Goal: Task Accomplishment & Management: Use online tool/utility

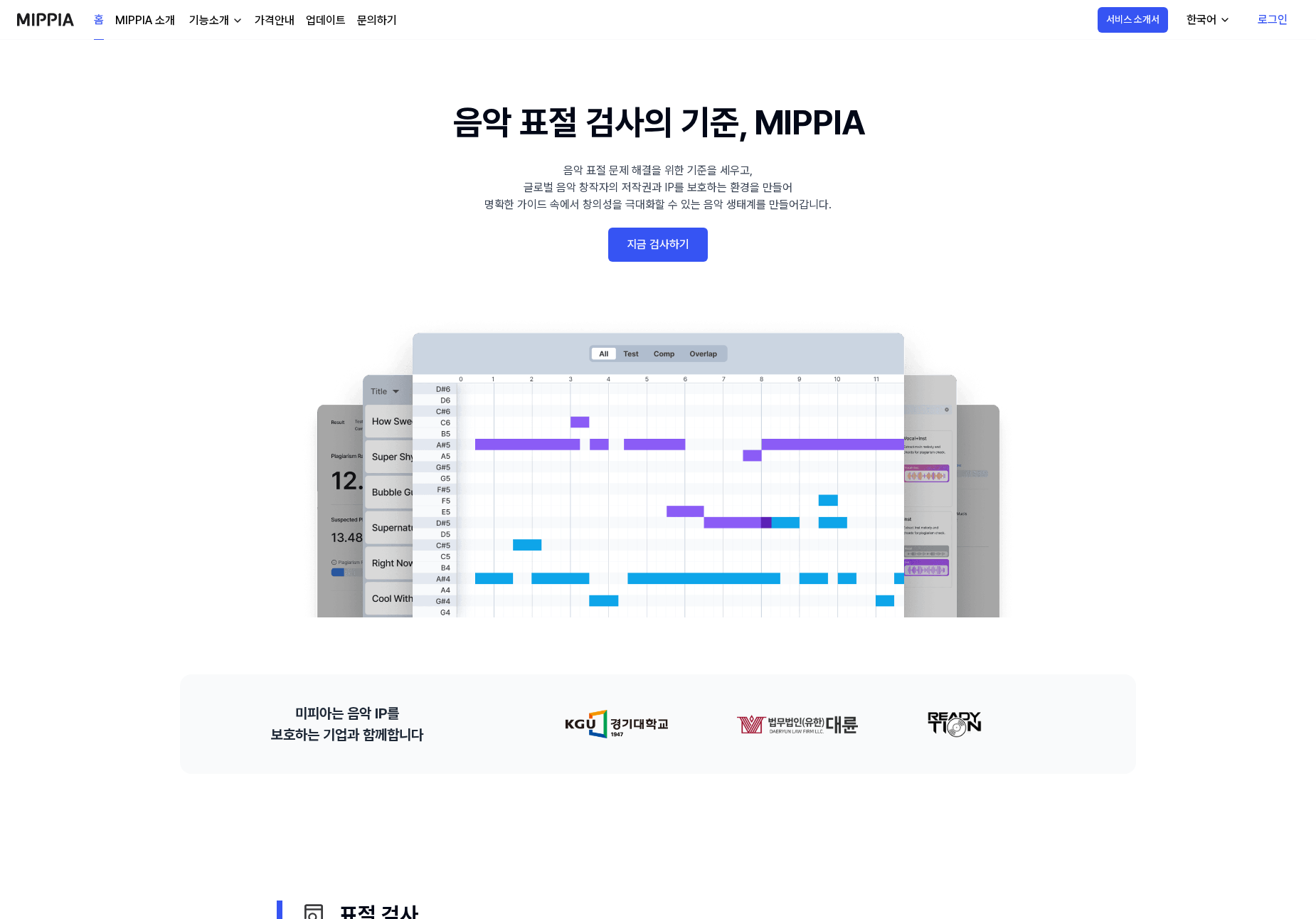
click at [1284, 37] on link "로그인" at bounding box center [1272, 20] width 53 height 40
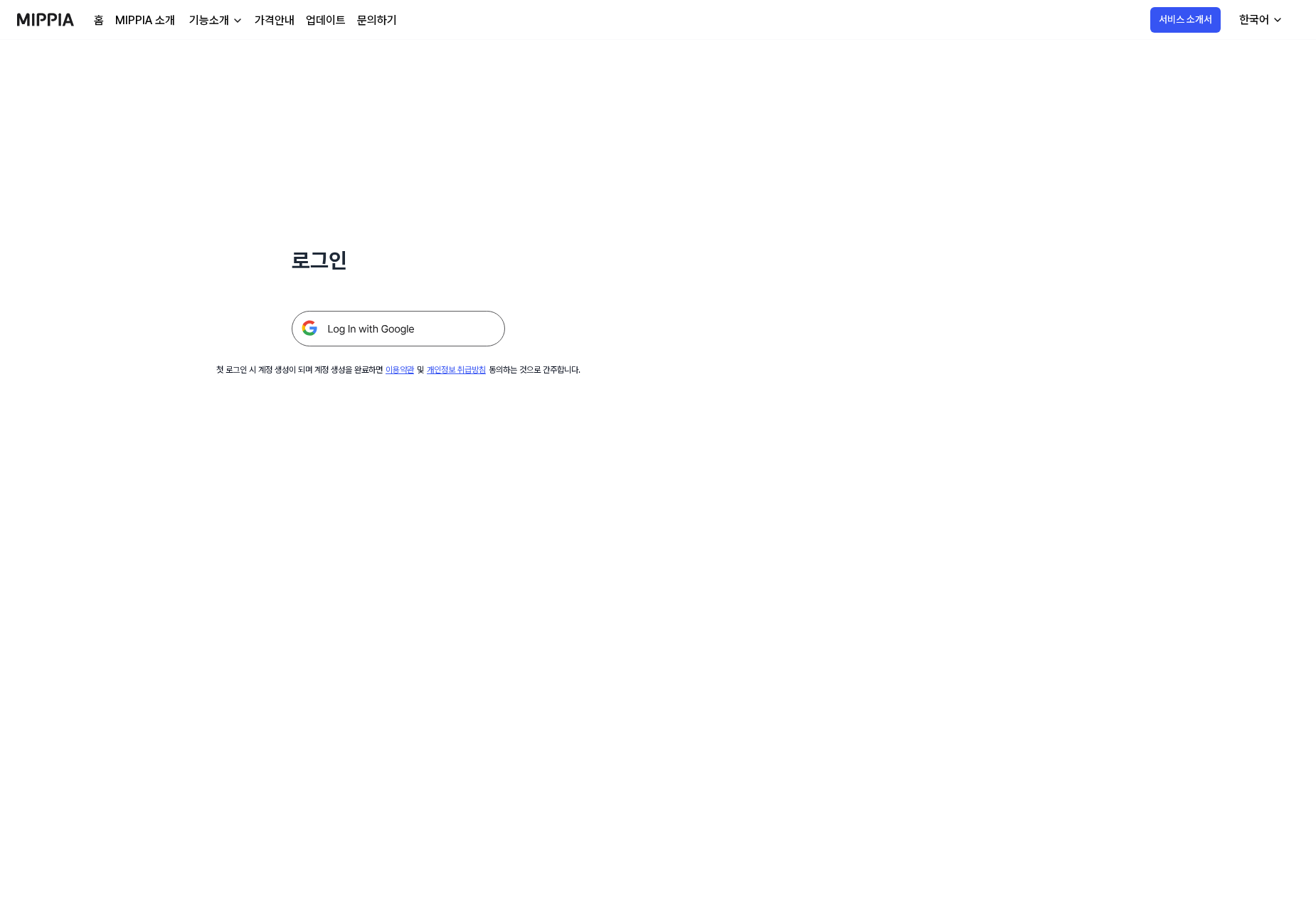
click at [329, 344] on img at bounding box center [397, 329] width 213 height 36
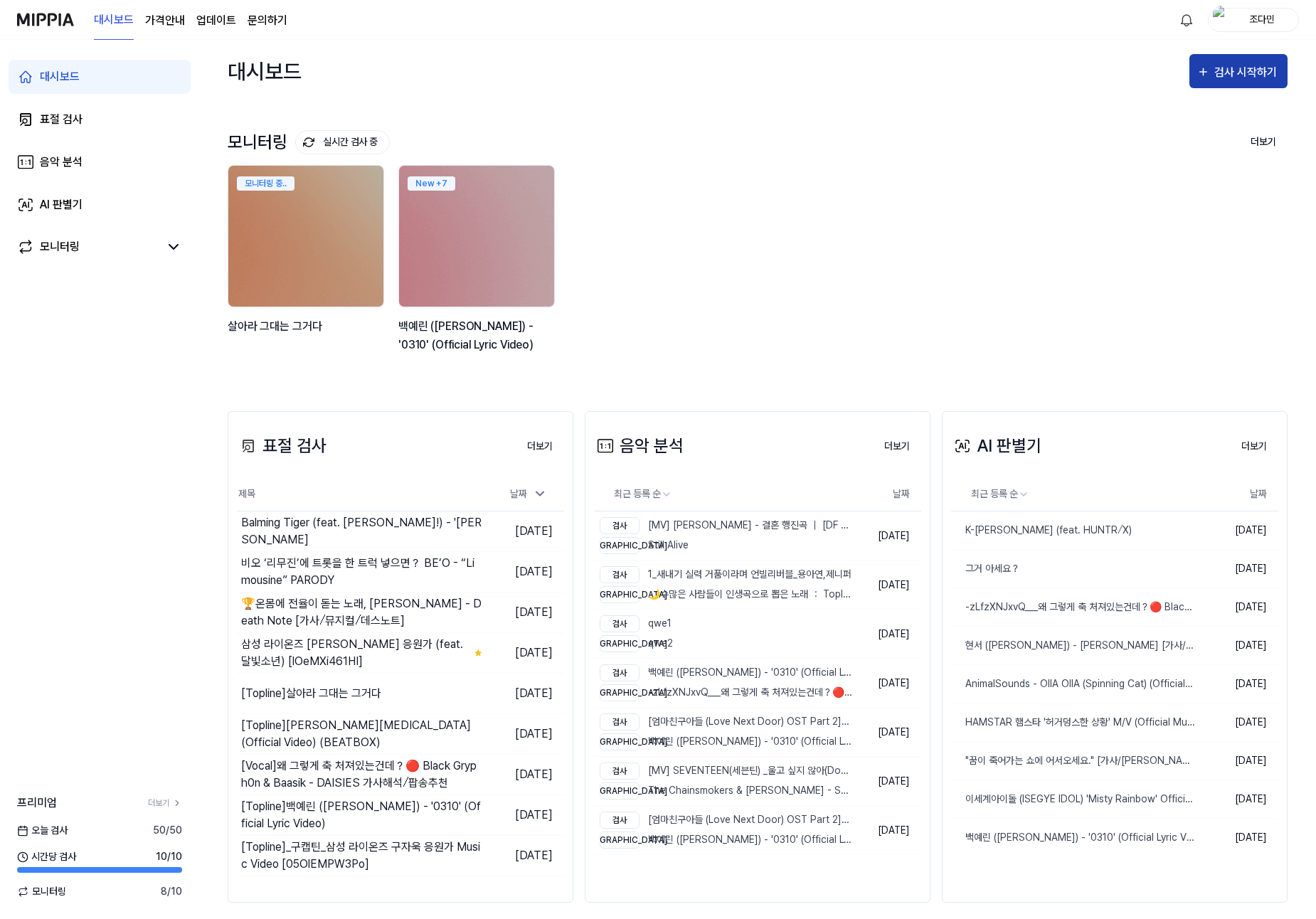
click at [1227, 62] on button "검사 시작하기" at bounding box center [1238, 70] width 98 height 34
click at [1182, 117] on div "표절 검사" at bounding box center [1213, 116] width 123 height 18
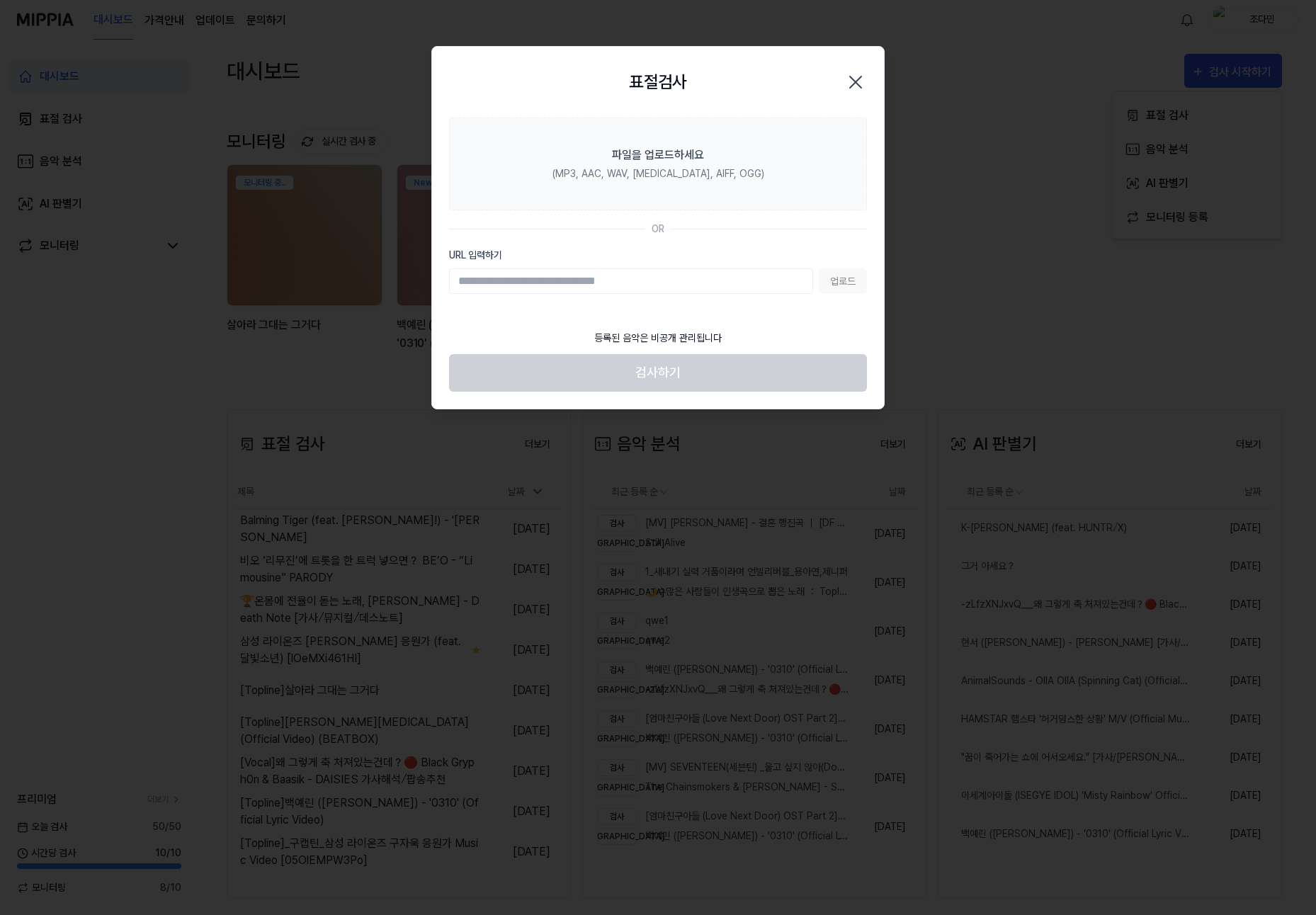
click at [675, 277] on input "URL 입력하기" at bounding box center [631, 280] width 364 height 25
type input "**********"
click at [833, 274] on button "업로드" at bounding box center [843, 280] width 48 height 25
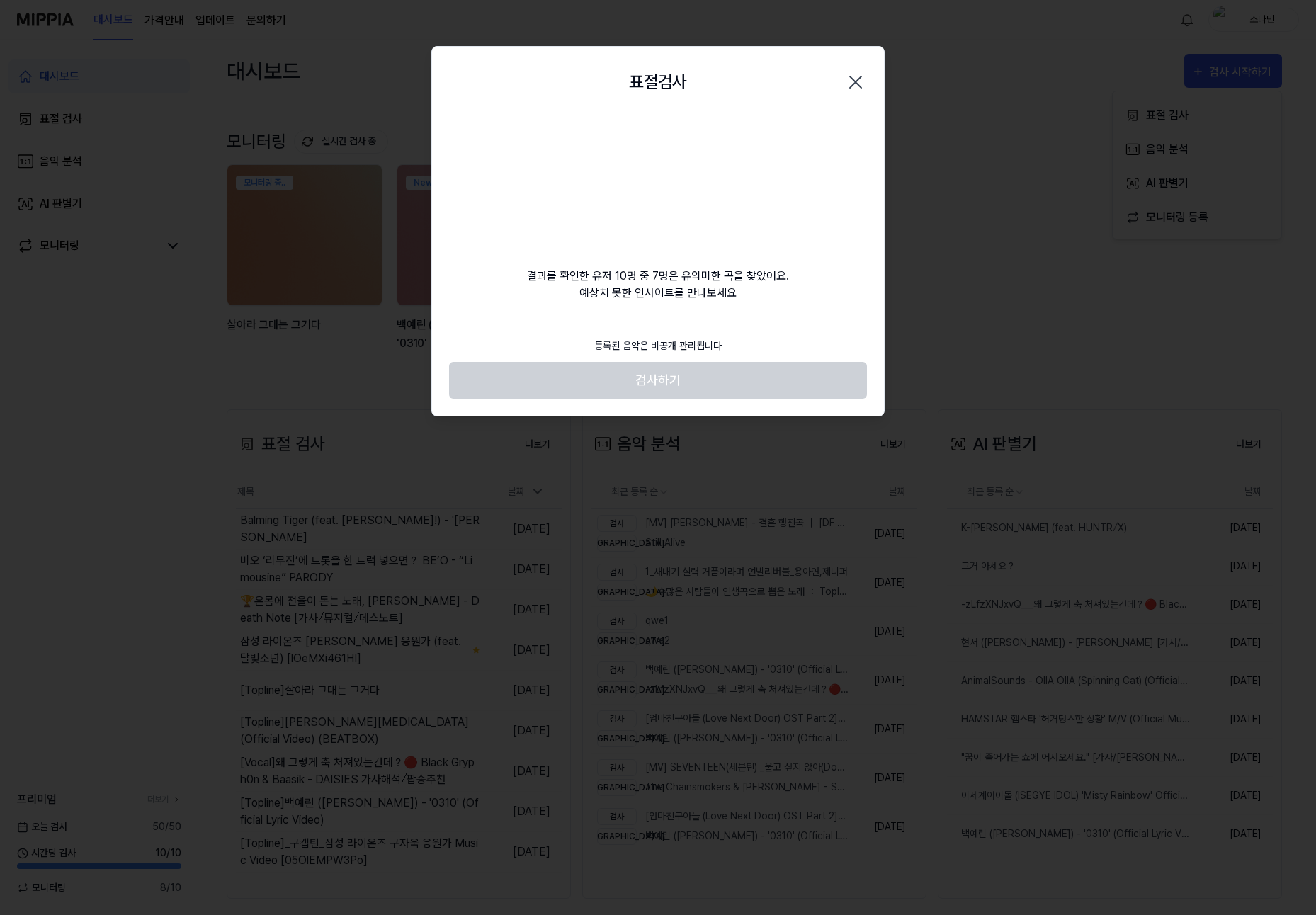
click at [748, 321] on div "표절검사 닫기 결과를 확인한 유저 10명 중 7명은 유의미한 곡을 찾았어요. 예상치 못한 인사이트를 만나보세요 등록된 음악은 비공개 관리됩니다…" at bounding box center [658, 231] width 454 height 371
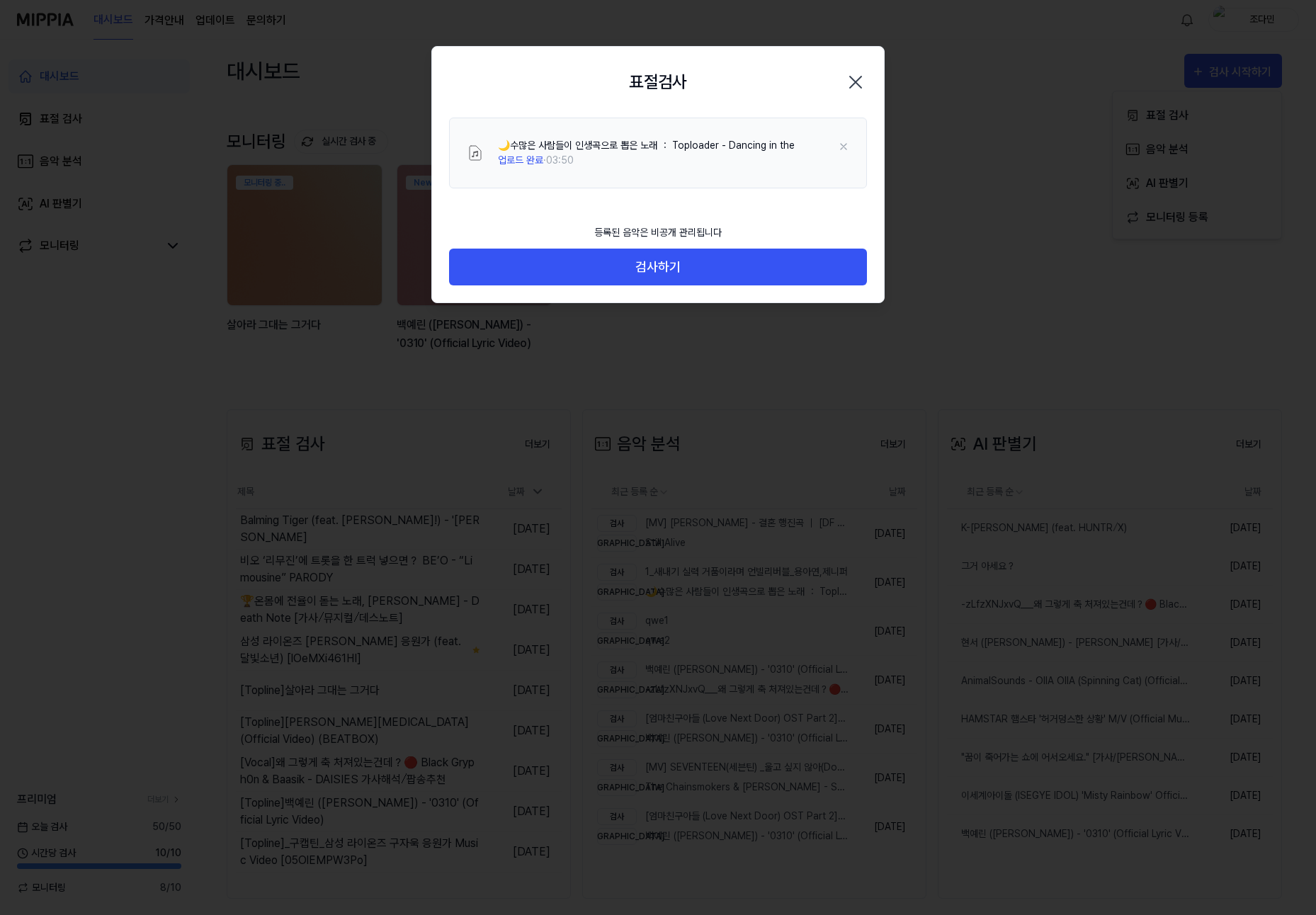
click at [703, 298] on div "등록된 음악은 비공개 관리됩니다 검사하기" at bounding box center [658, 260] width 452 height 87
click at [702, 256] on button "검사하기" at bounding box center [658, 267] width 418 height 37
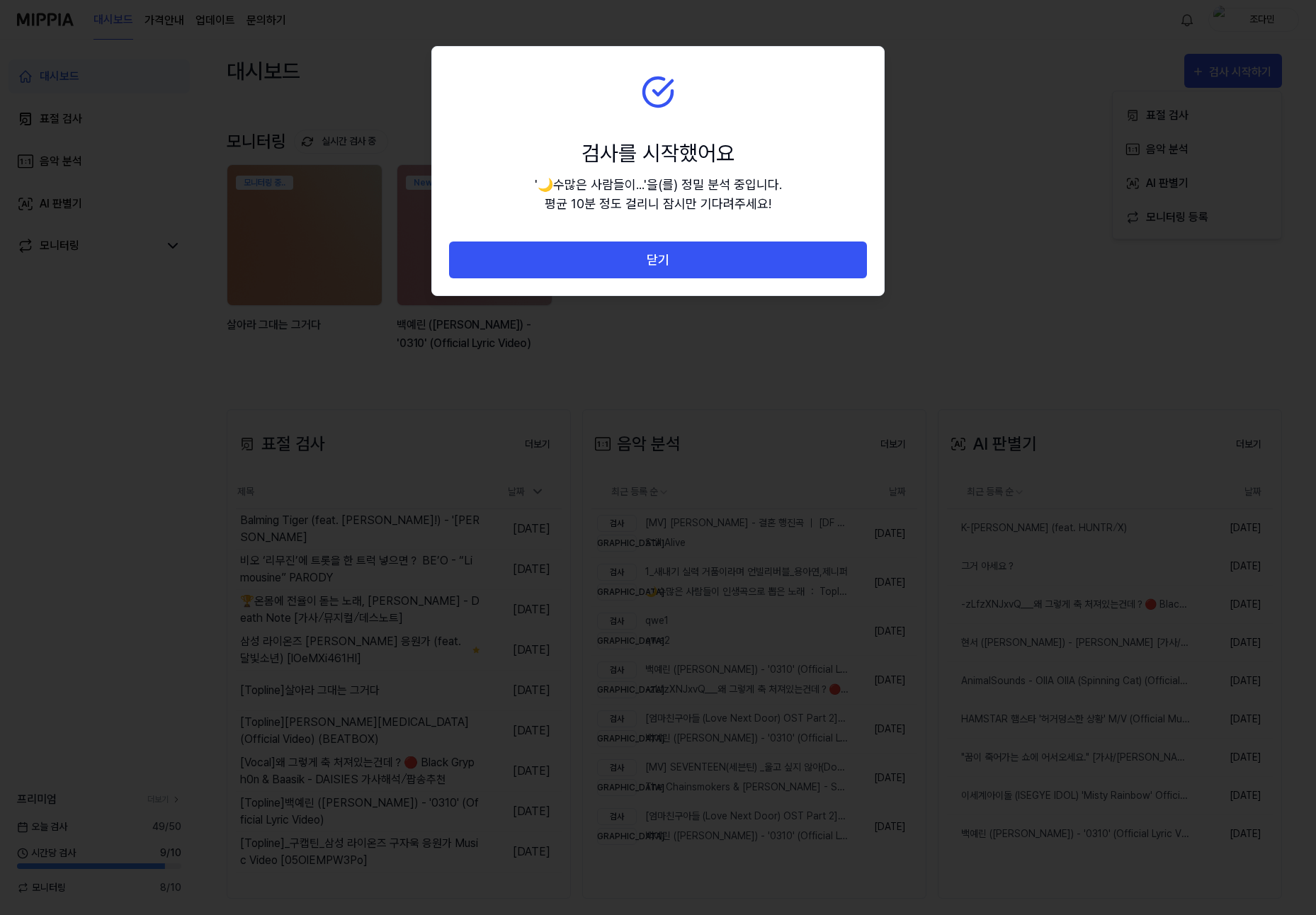
click at [702, 256] on button "닫기" at bounding box center [658, 260] width 418 height 37
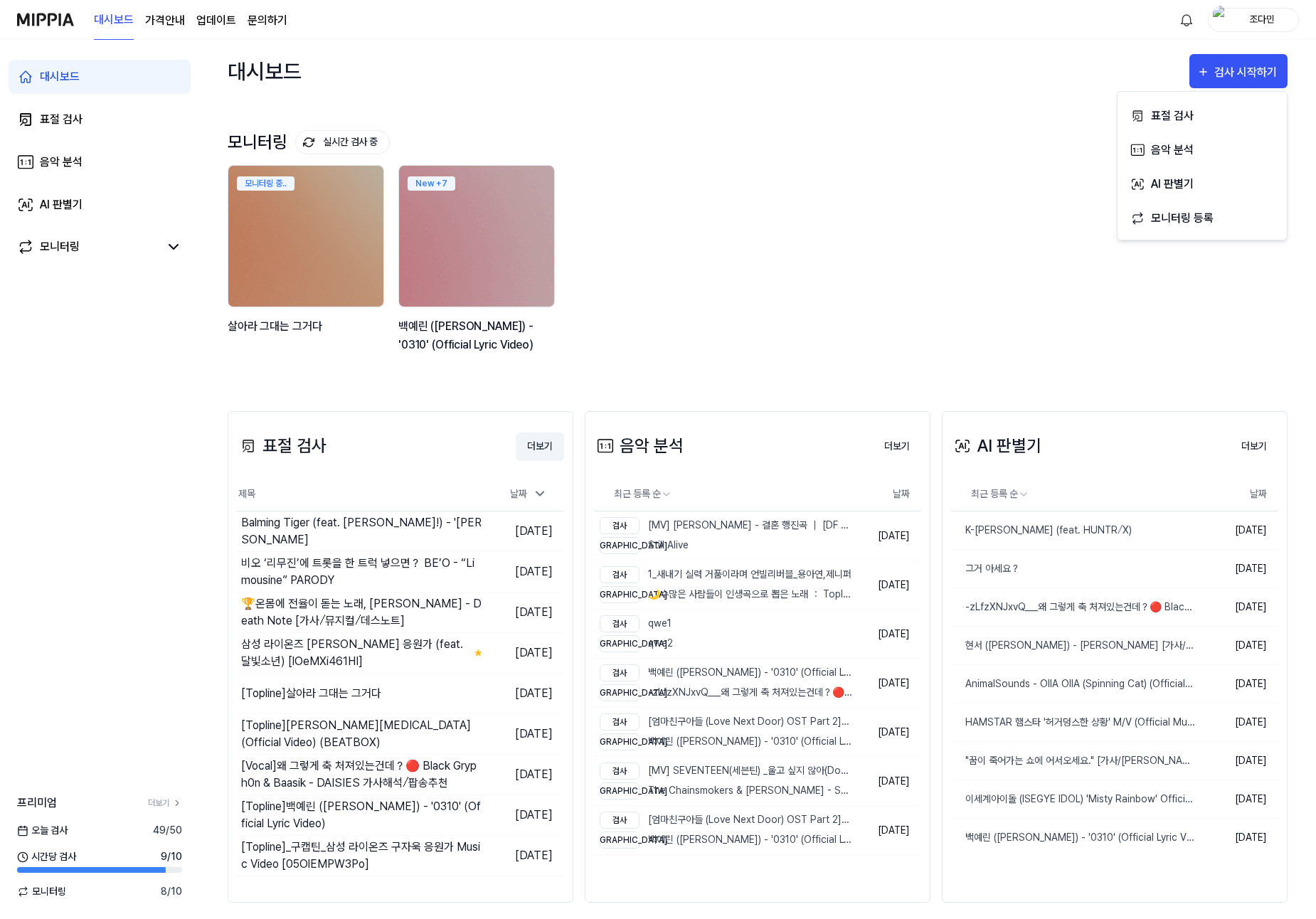
click at [525, 445] on button "더보기" at bounding box center [540, 446] width 49 height 29
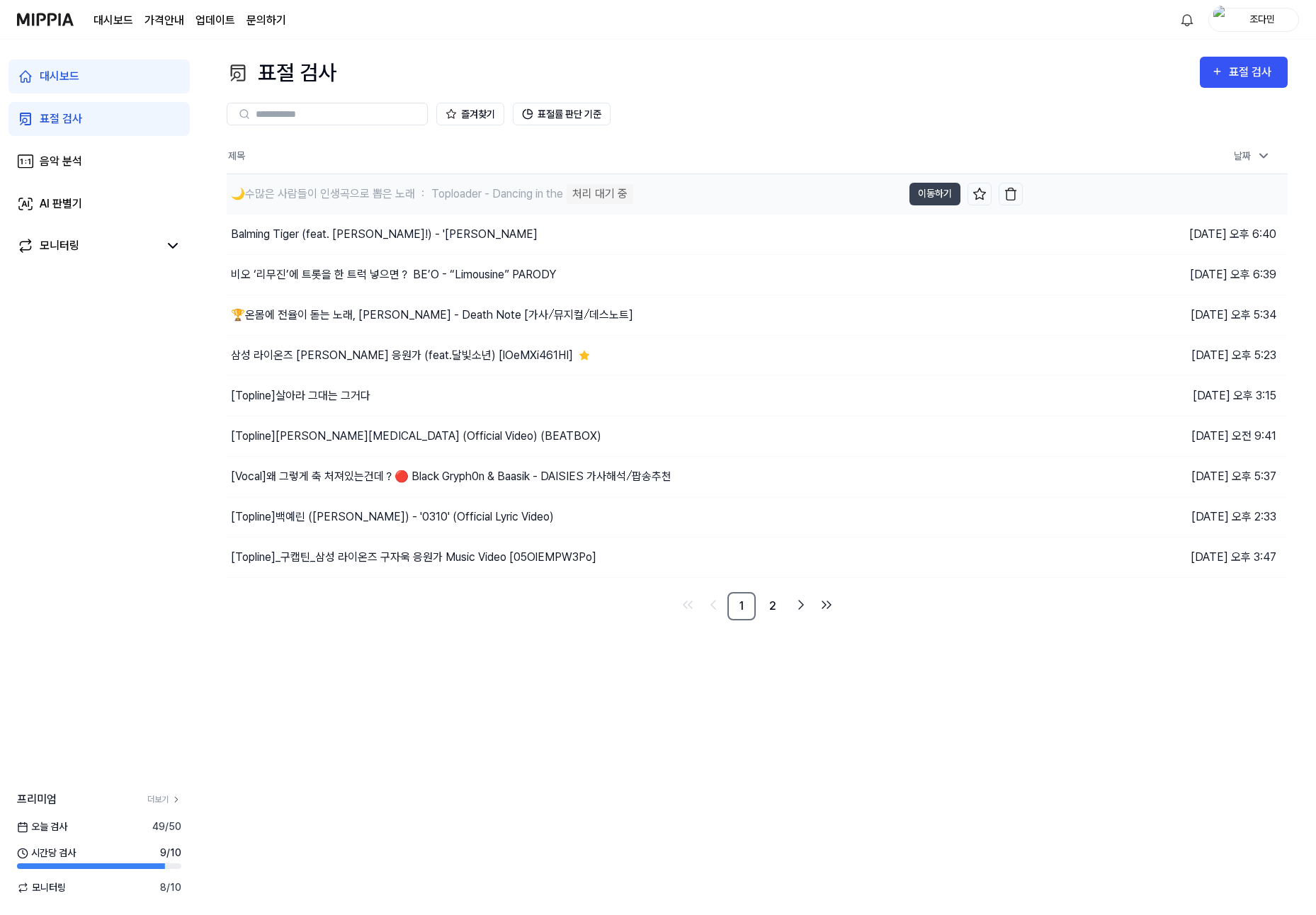
click at [442, 203] on div "🌙수많은 사람들이 인생곡으로 뽑은 노래 ： Toploader - Dancing in the 처리 대기 중" at bounding box center [430, 194] width 407 height 20
click at [940, 192] on button "이동하기" at bounding box center [934, 194] width 51 height 23
click at [929, 187] on button "이동하기" at bounding box center [934, 194] width 51 height 23
click at [929, 192] on button "이동하기" at bounding box center [934, 194] width 51 height 23
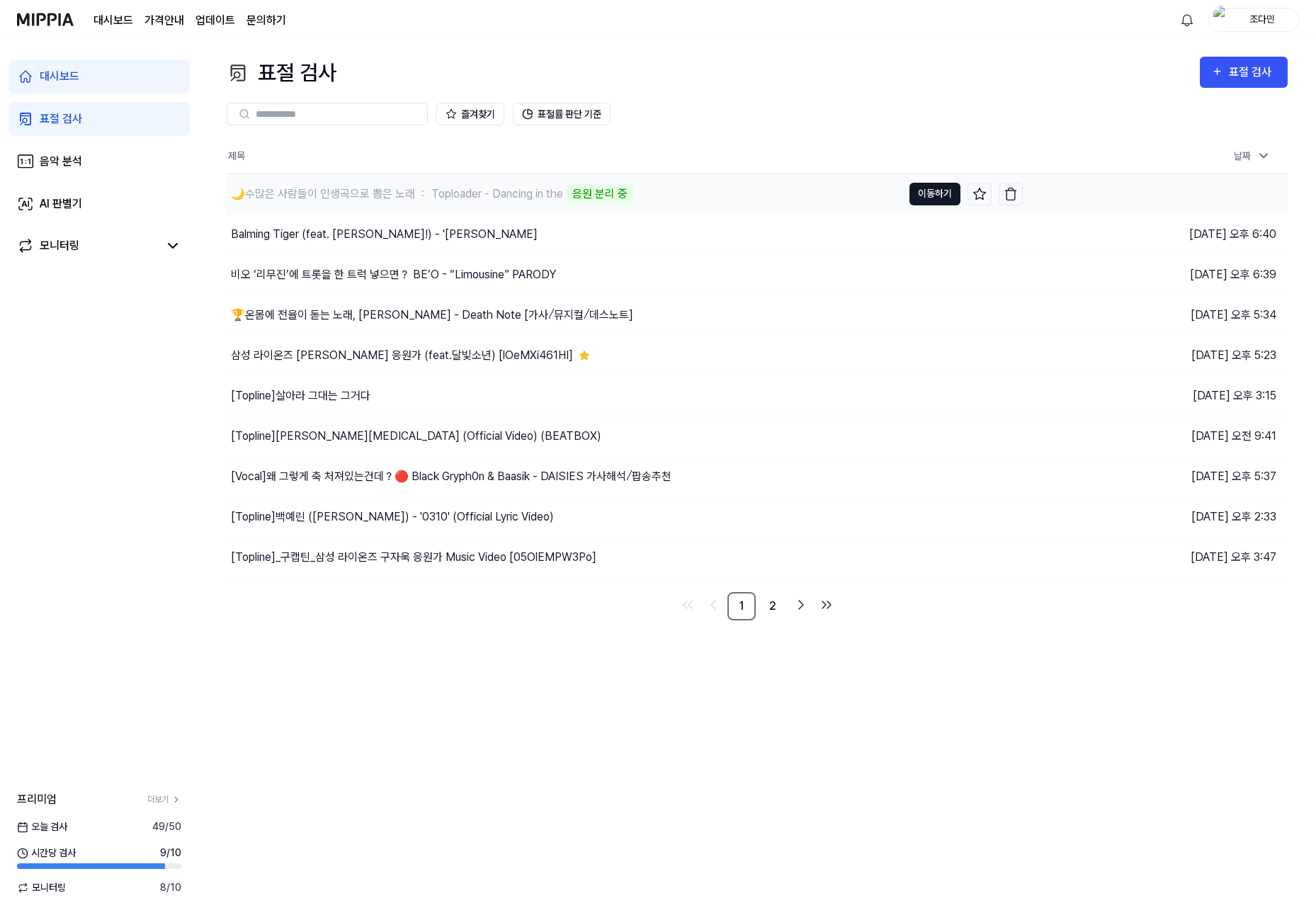
click at [928, 193] on button "이동하기" at bounding box center [934, 194] width 51 height 23
click at [929, 199] on button "이동하기" at bounding box center [934, 194] width 51 height 23
click at [599, 201] on div "구조 분석 중" at bounding box center [600, 194] width 67 height 20
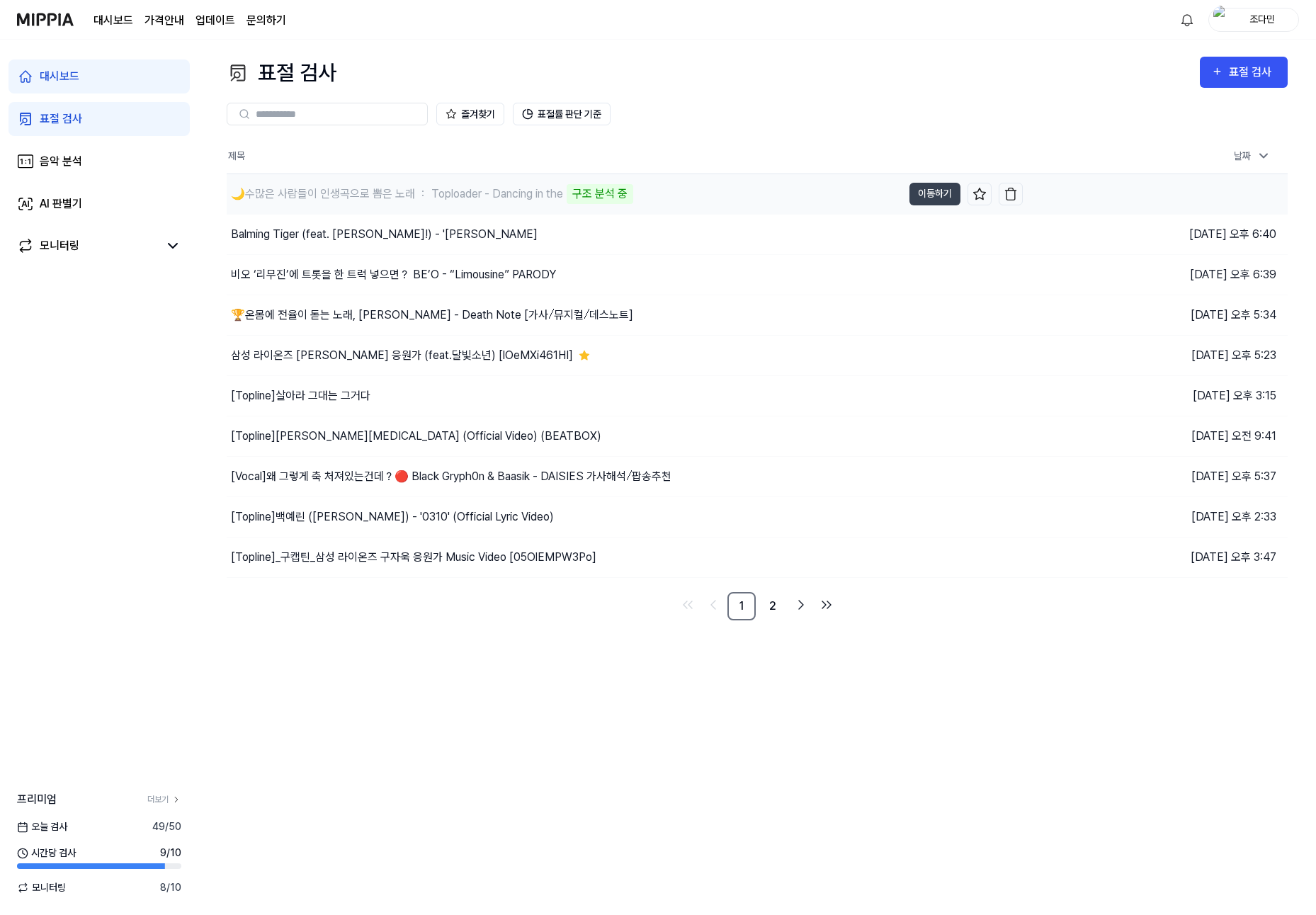
click at [711, 197] on div "🌙수많은 사람들이 인생곡으로 뽑은 노래 ： Toploader - Dancing in the 구조 분석 중" at bounding box center [564, 194] width 676 height 40
click at [397, 199] on div "🌙수많은 사람들이 인생곡으로 뽑은 노래 ： Toploader - Dancing in the" at bounding box center [397, 194] width 332 height 17
click at [766, 196] on div "🌙수많은 사람들이 인생곡으로 뽑은 노래 ： Toploader - Dancing in the 구조 분석 중" at bounding box center [564, 194] width 676 height 40
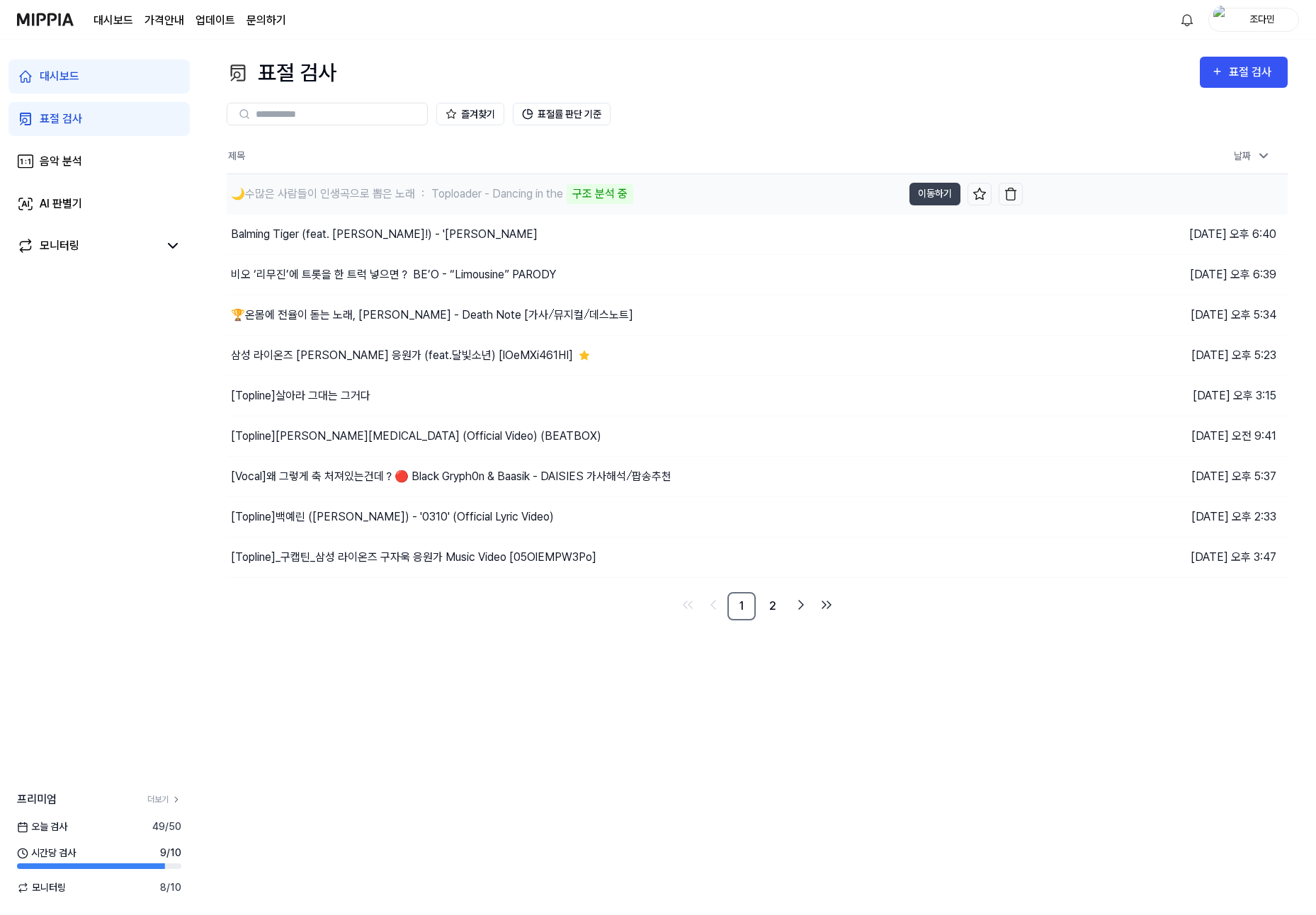
click at [766, 196] on div "🌙수많은 사람들이 인생곡으로 뽑은 노래 ： Toploader - Dancing in the 구조 분석 중" at bounding box center [564, 194] width 676 height 40
click at [925, 197] on button "이동하기" at bounding box center [934, 194] width 51 height 23
drag, startPoint x: 559, startPoint y: 194, endPoint x: 388, endPoint y: 180, distance: 171.6
click at [388, 180] on div "🌙수많은 사람들이 인생곡으로 뽑은 노래 ： Toploader - Dancing in the 구조 분석 중" at bounding box center [564, 194] width 676 height 40
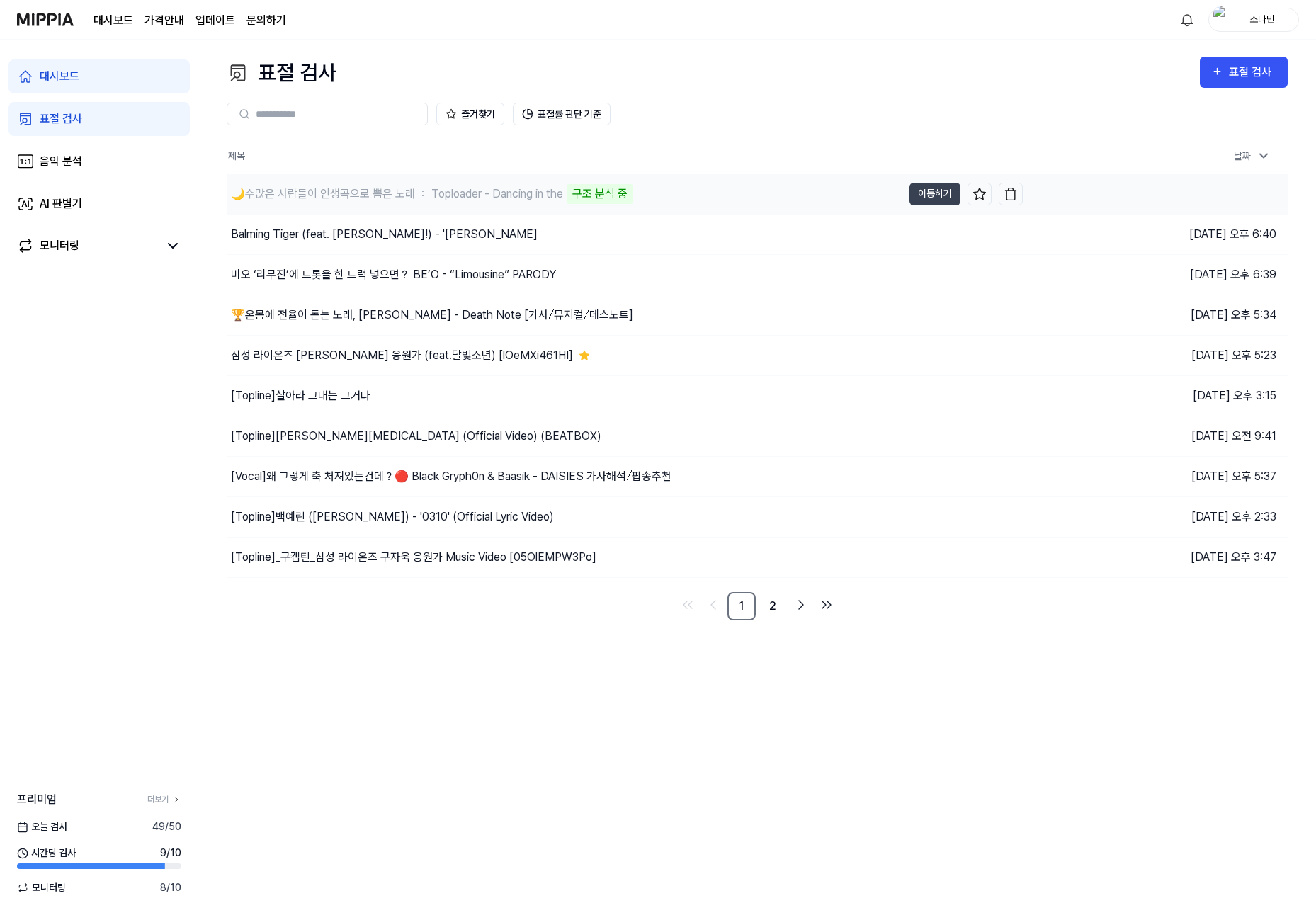
click at [337, 197] on div "🌙수많은 사람들이 인생곡으로 뽑은 노래 ： Toploader - Dancing in the" at bounding box center [397, 194] width 332 height 17
click at [401, 197] on div "🌙수많은 사람들이 인생곡으로 뽑은 노래 ： Toploader - Dancing in the" at bounding box center [397, 194] width 332 height 17
click at [728, 199] on div "🌙수많은 사람들이 인생곡으로 뽑은 노래 ： Toploader - Dancing in the 악보 분석 중" at bounding box center [564, 194] width 676 height 40
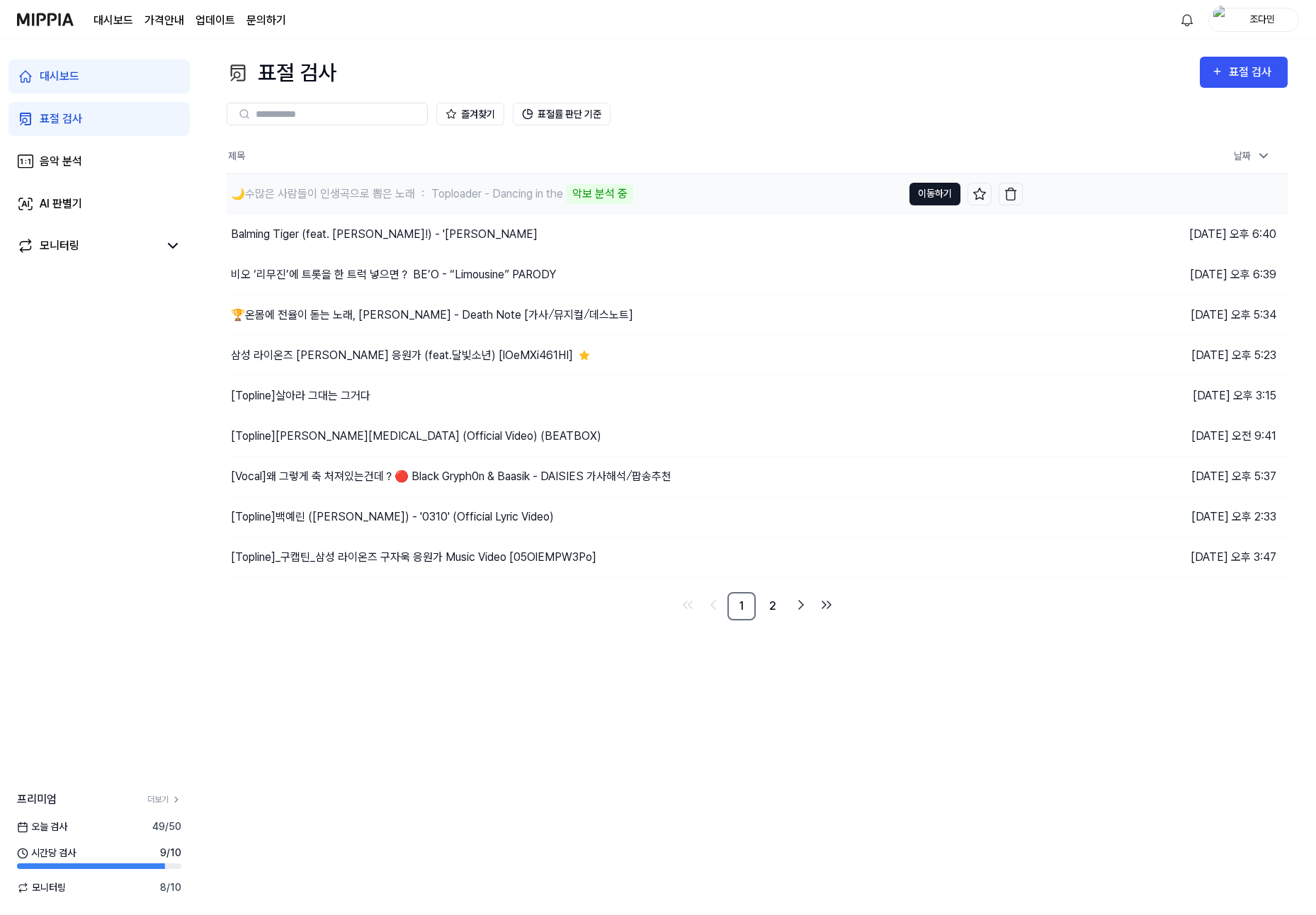
click at [938, 202] on button "이동하기" at bounding box center [934, 194] width 51 height 23
click at [925, 199] on button "이동하기" at bounding box center [934, 194] width 51 height 23
click at [929, 197] on button "이동하기" at bounding box center [934, 194] width 51 height 23
copy div "악보 분석 중"
drag, startPoint x: 924, startPoint y: 196, endPoint x: 887, endPoint y: 204, distance: 37.9
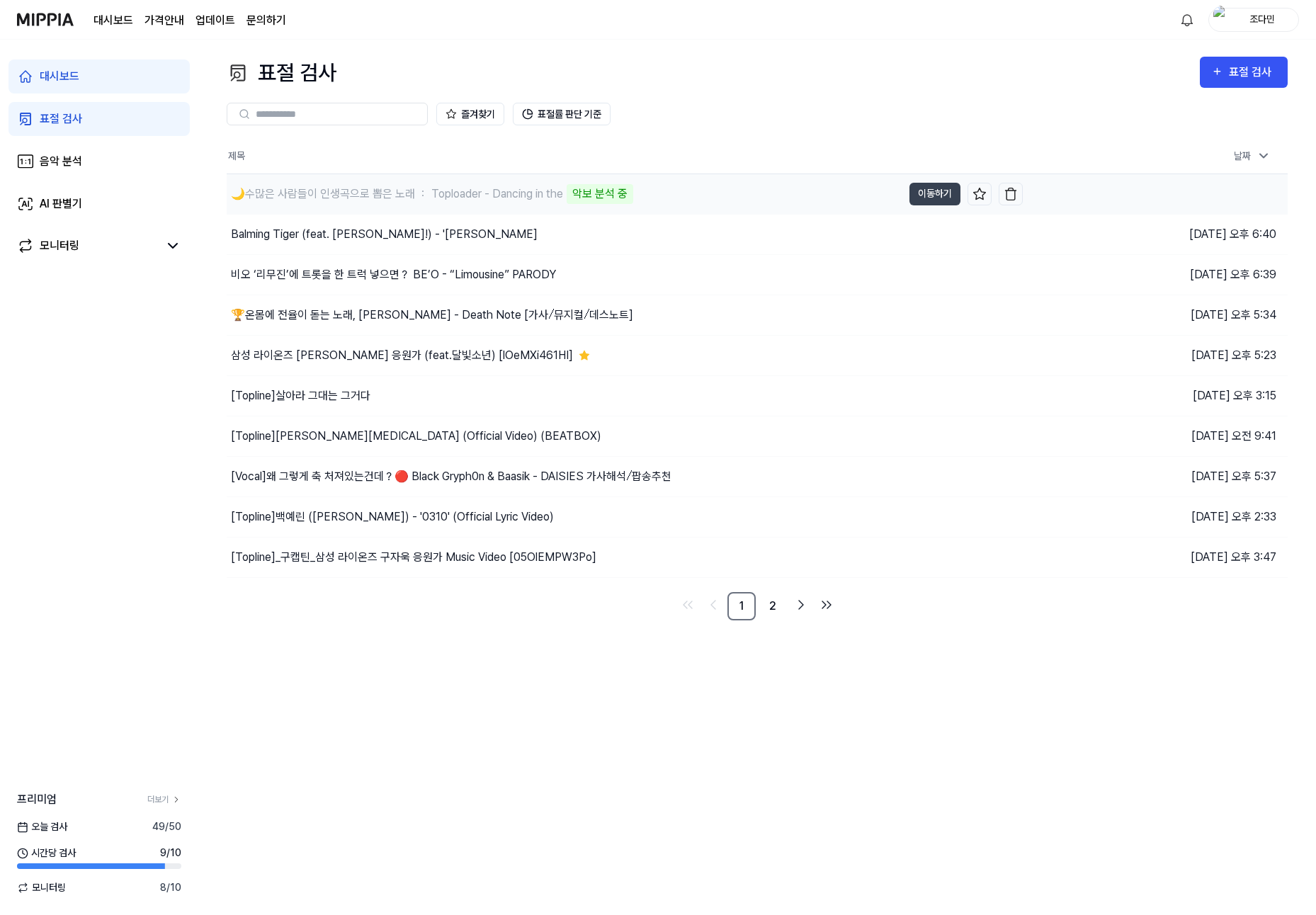
click at [887, 203] on td "🌙수많은 사람들이 인생곡으로 뽑은 노래 ： Toploader - Dancing in the 악보 분석 중 이동하기" at bounding box center [625, 194] width 797 height 40
click at [952, 193] on button "이동하기" at bounding box center [934, 194] width 51 height 23
click at [926, 193] on button "이동하기" at bounding box center [934, 194] width 51 height 23
click at [939, 197] on button "이동하기" at bounding box center [934, 194] width 51 height 23
click at [932, 201] on button "이동하기" at bounding box center [934, 194] width 51 height 23
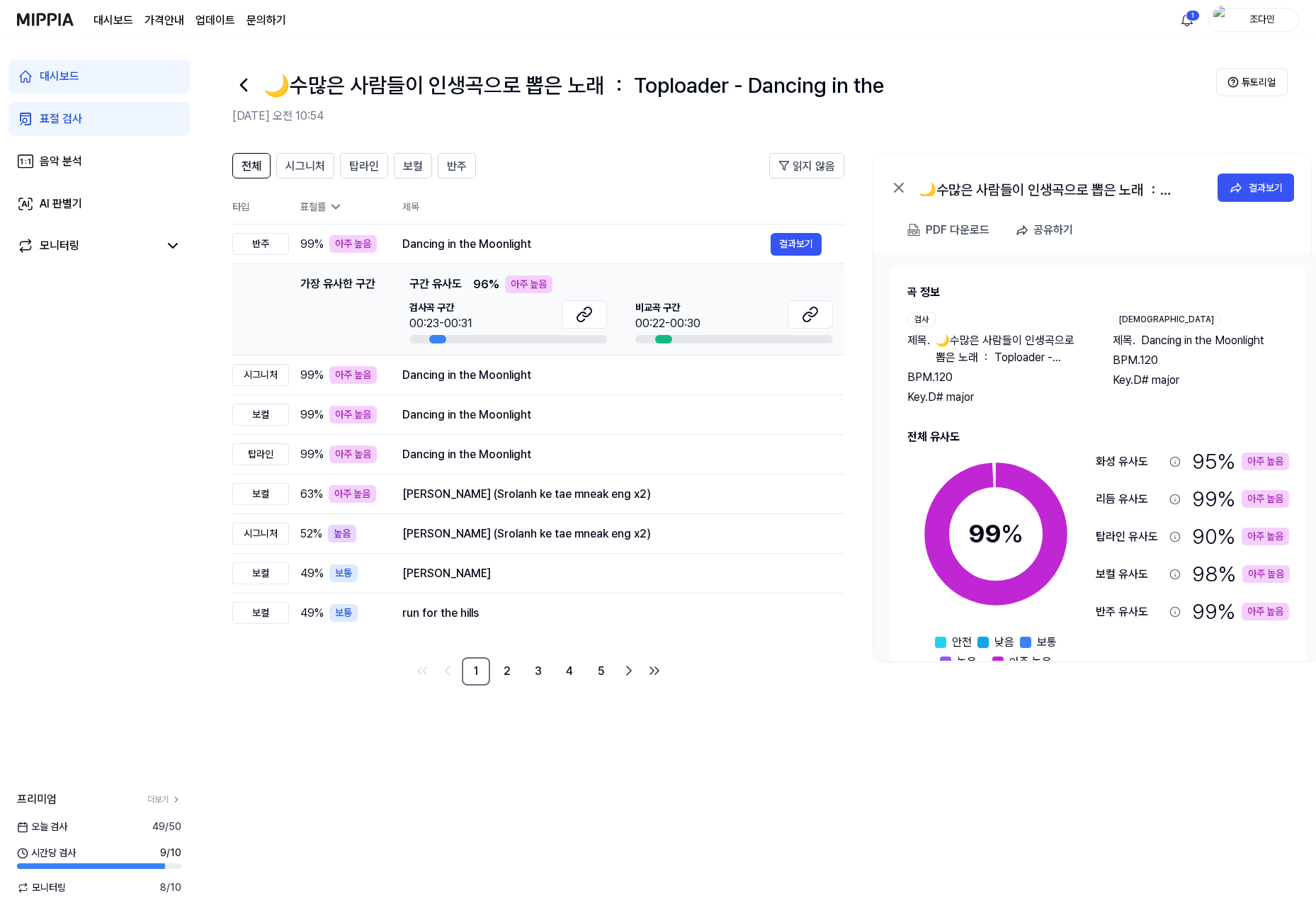
click at [147, 402] on div "대시보드 표절 검사 음악 분석 AI 판별기 모니터링 프리미엄 더보기 오늘 검사 49 / 50 시간당 검사 9 / 10 모니터링 8 / 10" at bounding box center [99, 477] width 198 height 875
